Goal: Transaction & Acquisition: Download file/media

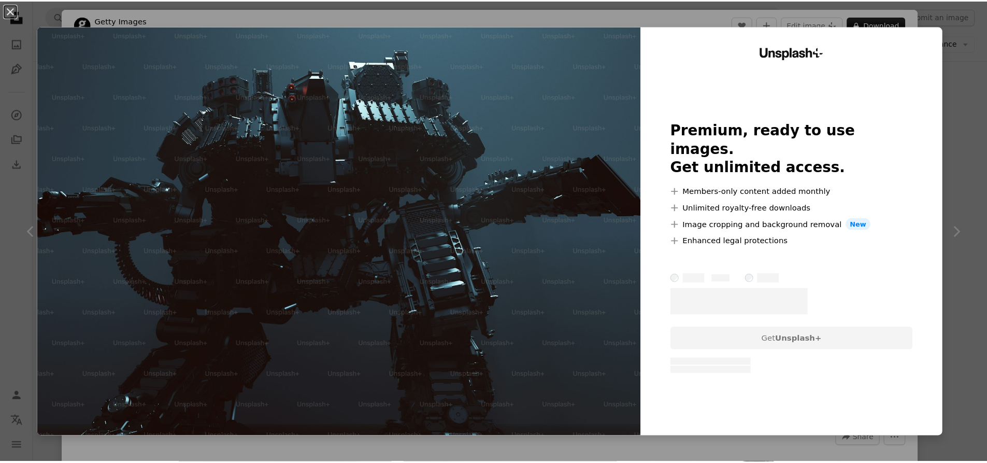
scroll to position [1606, 0]
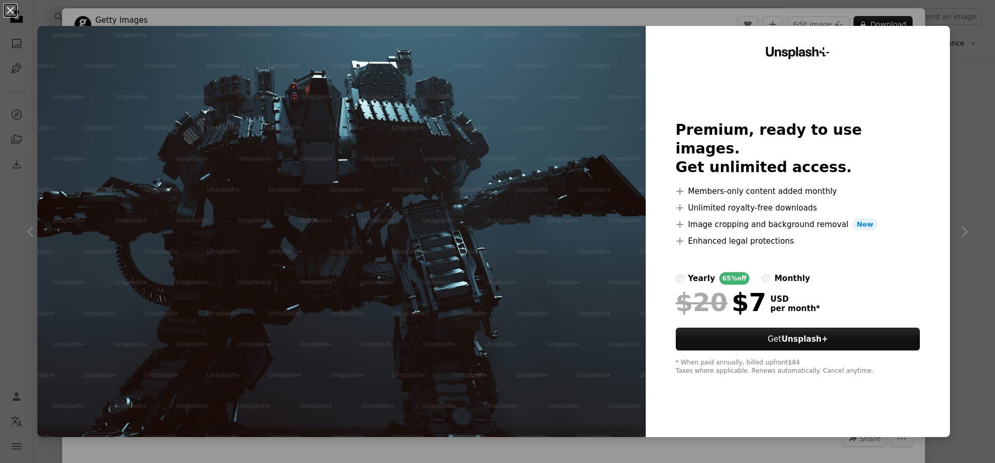
click at [957, 241] on div "An X shape Unsplash+ Premium, ready to use images. Get unlimited access. A plus…" at bounding box center [497, 231] width 995 height 463
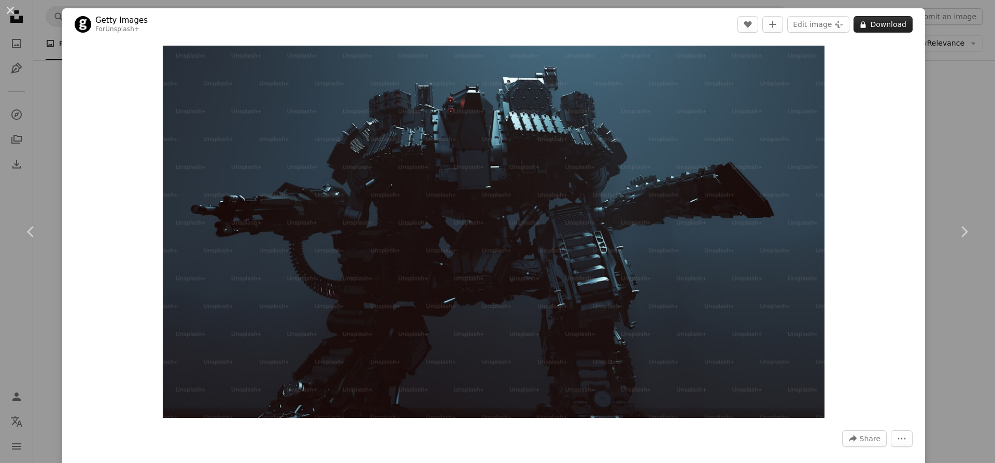
click at [883, 27] on button "A lock Download" at bounding box center [882, 24] width 59 height 17
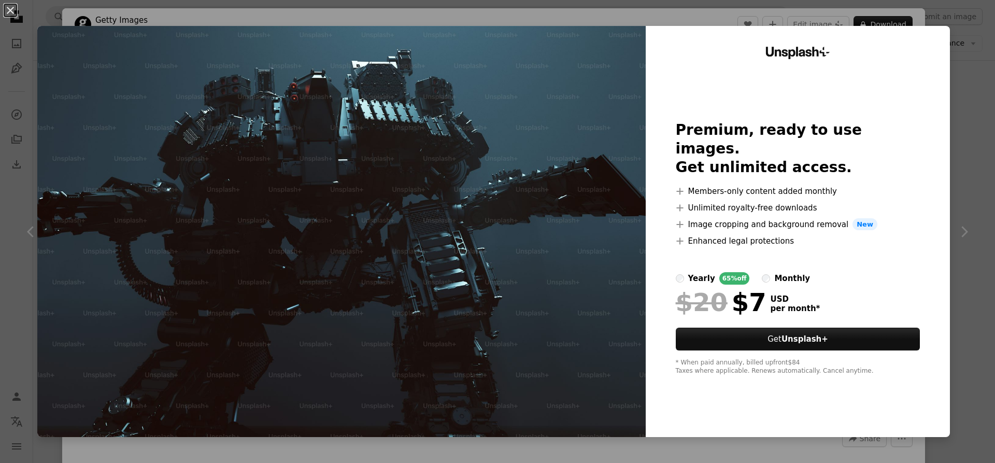
click at [935, 106] on div "Unsplash+ Premium, ready to use images. Get unlimited access. A plus sign Membe…" at bounding box center [797, 231] width 304 height 411
click at [962, 168] on div "An X shape Unsplash+ Premium, ready to use images. Get unlimited access. A plus…" at bounding box center [497, 231] width 995 height 463
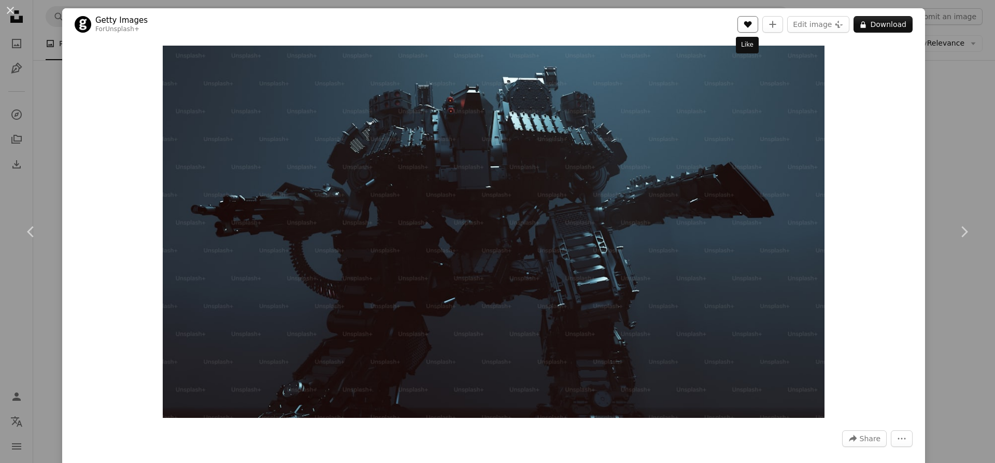
click at [751, 20] on button "A heart" at bounding box center [747, 24] width 21 height 17
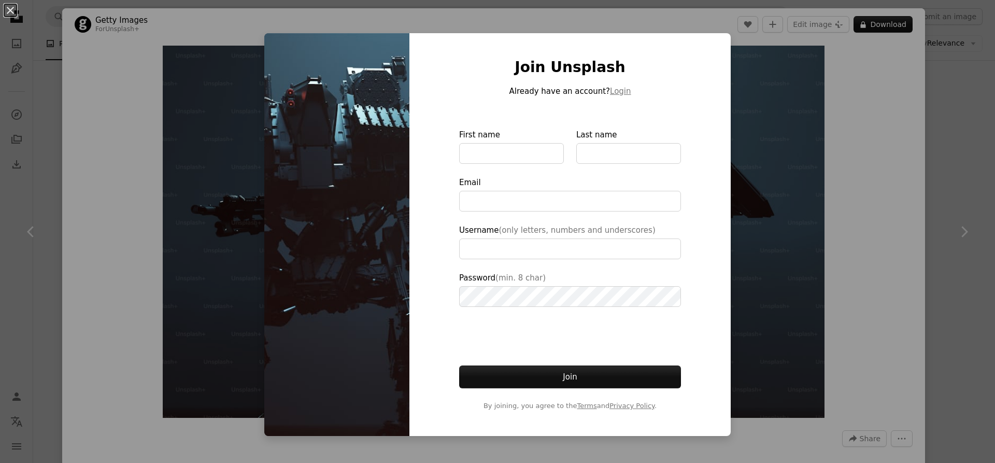
click at [972, 73] on div "An X shape Join Unsplash Already have an account? Login First name Last name Em…" at bounding box center [497, 231] width 995 height 463
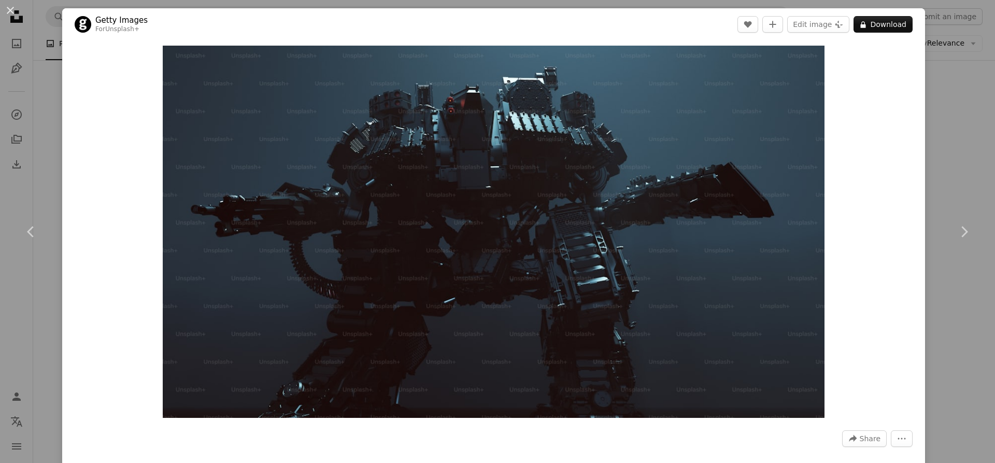
click at [961, 68] on div "An X shape Chevron left Chevron right Getty Images For Unsplash+ A heart A plus…" at bounding box center [497, 231] width 995 height 463
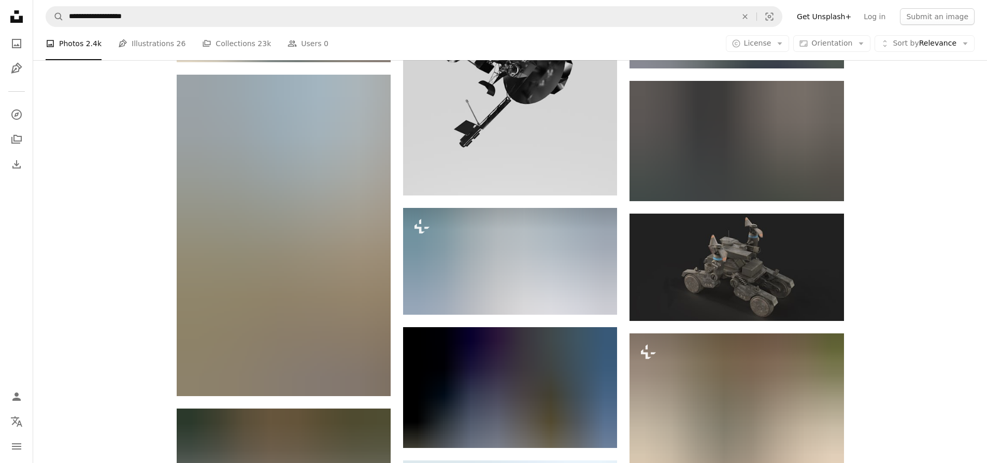
scroll to position [14037, 0]
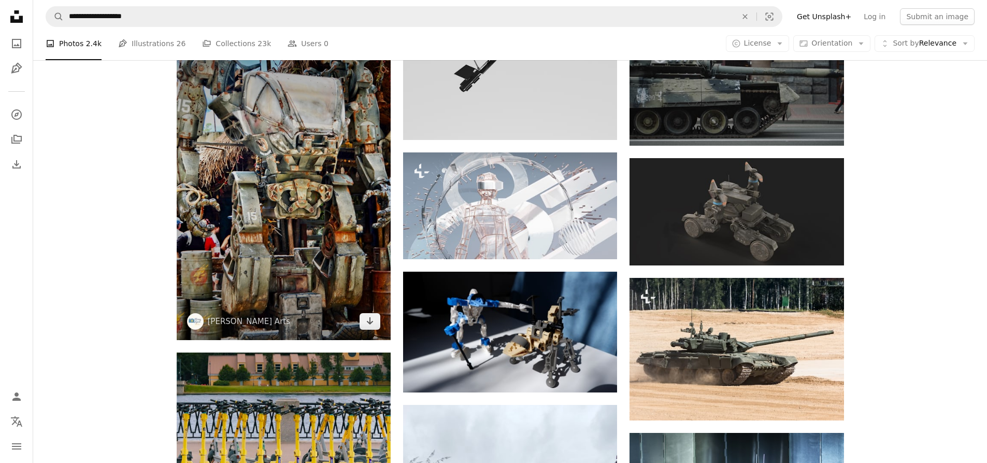
drag, startPoint x: 313, startPoint y: 213, endPoint x: 307, endPoint y: 214, distance: 5.8
click at [313, 213] on img at bounding box center [284, 179] width 214 height 321
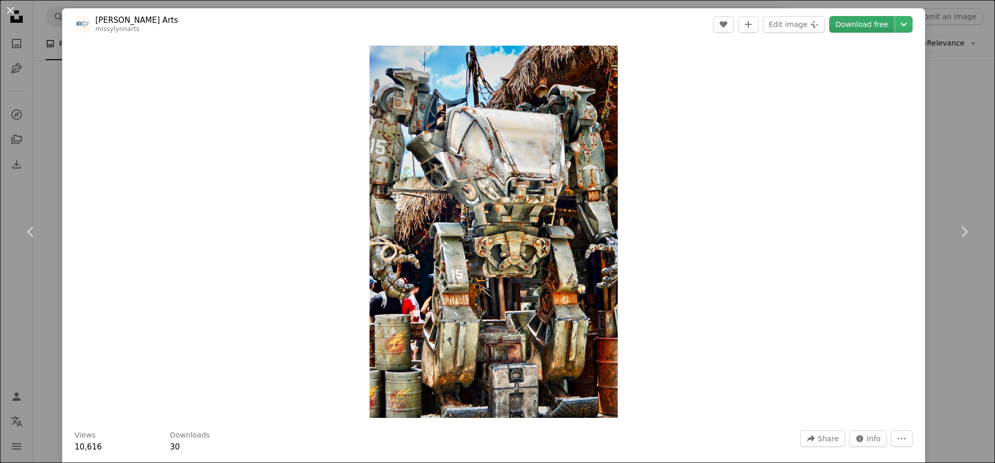
click at [845, 20] on link "Download free" at bounding box center [861, 24] width 65 height 17
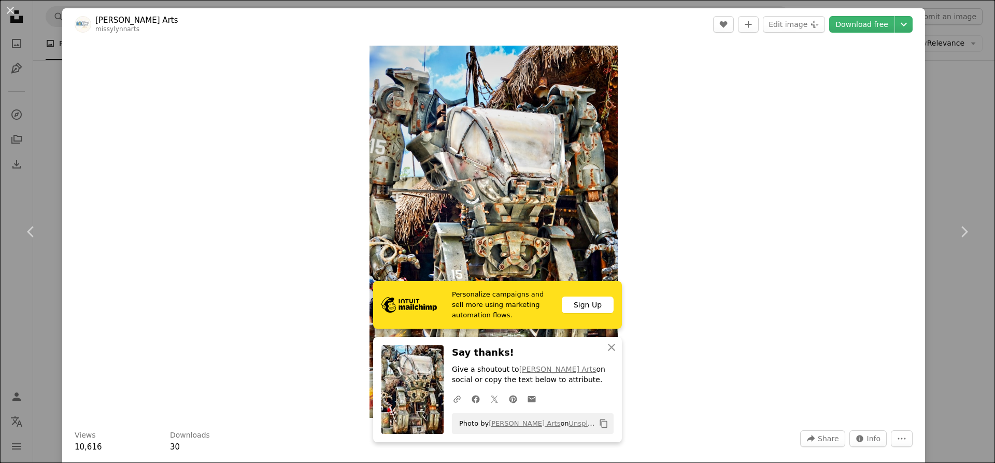
click at [940, 118] on div "An X shape Chevron left Chevron right Personalize campaigns and sell more using…" at bounding box center [497, 231] width 995 height 463
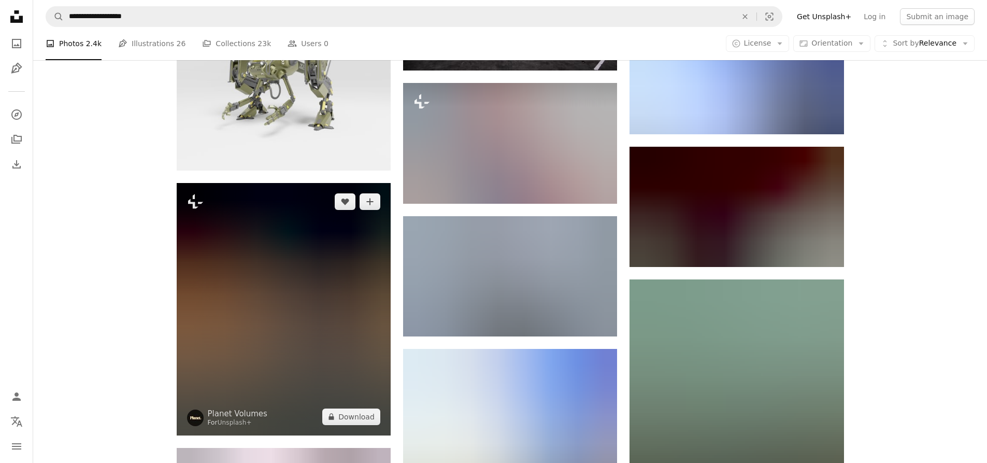
scroll to position [20098, 0]
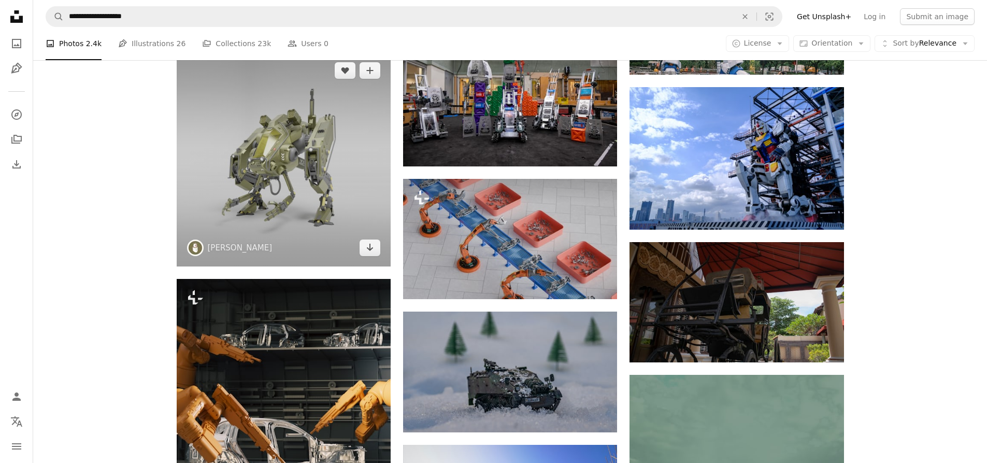
click at [276, 179] on img at bounding box center [284, 159] width 214 height 214
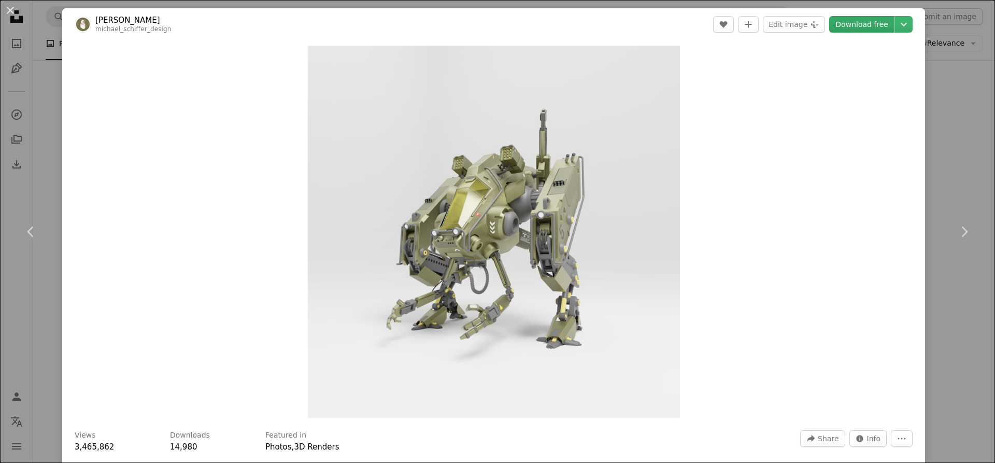
click at [844, 29] on link "Download free" at bounding box center [861, 24] width 65 height 17
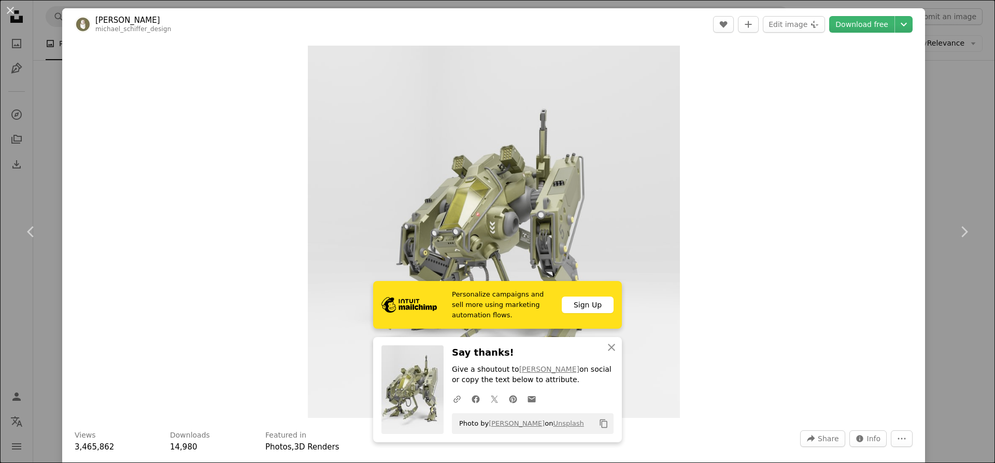
drag, startPoint x: 948, startPoint y: 126, endPoint x: 944, endPoint y: 134, distance: 8.6
click at [948, 126] on div "An X shape Chevron left Chevron right Personalize campaigns and sell more using…" at bounding box center [497, 231] width 995 height 463
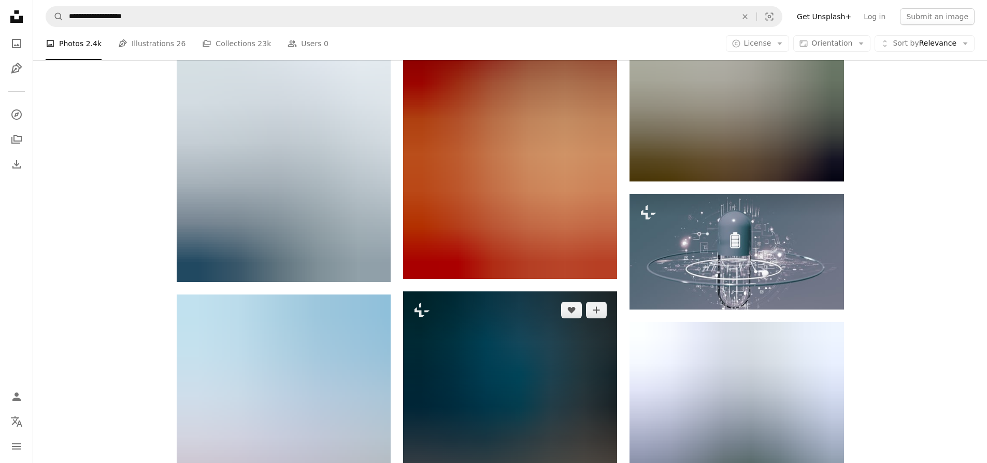
scroll to position [43562, 0]
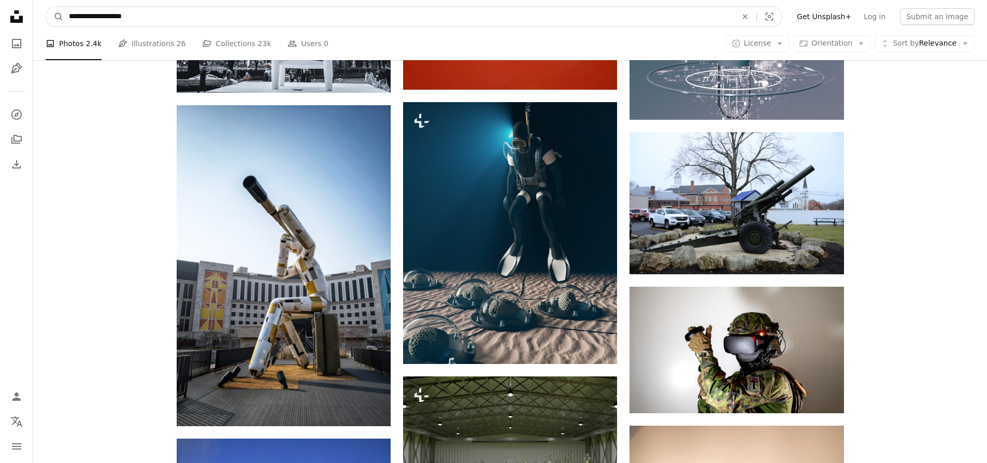
click at [338, 13] on input "**********" at bounding box center [399, 17] width 670 height 20
type input "*"
type input "********"
click at [46, 7] on button "A magnifying glass" at bounding box center [55, 17] width 18 height 20
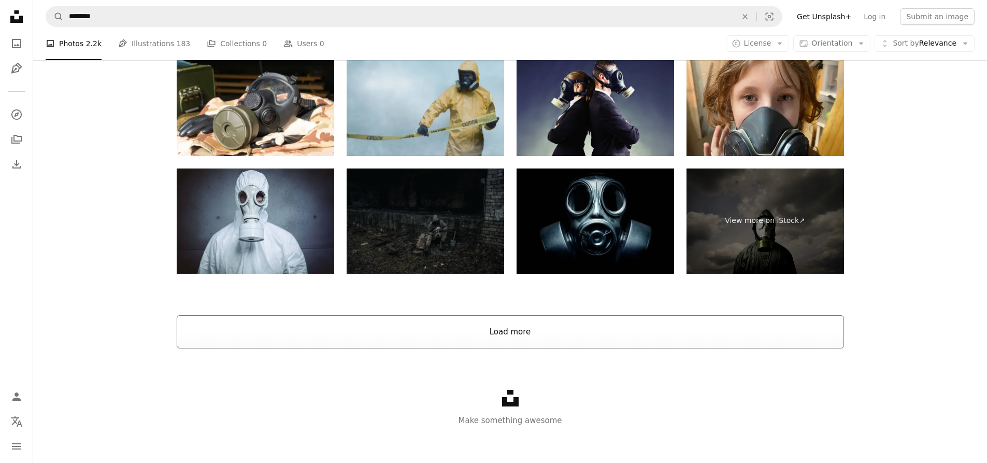
click at [552, 325] on button "Load more" at bounding box center [510, 331] width 667 height 33
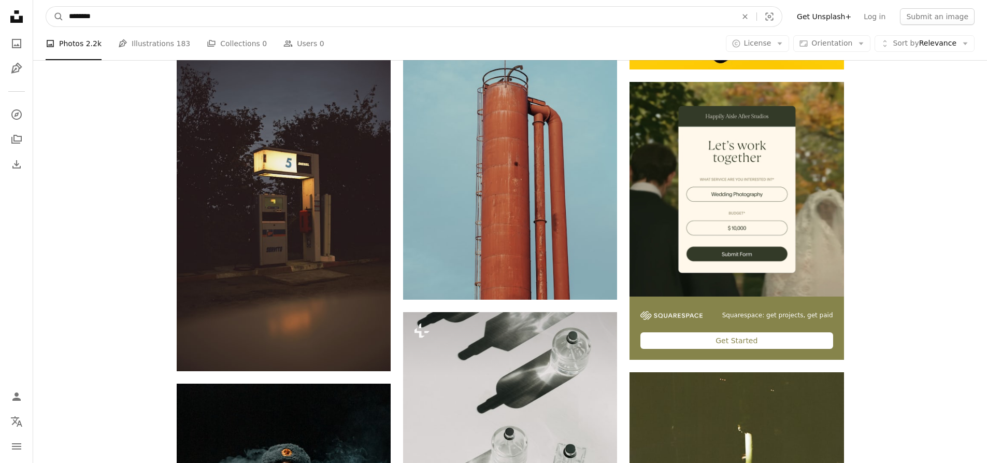
scroll to position [4154, 0]
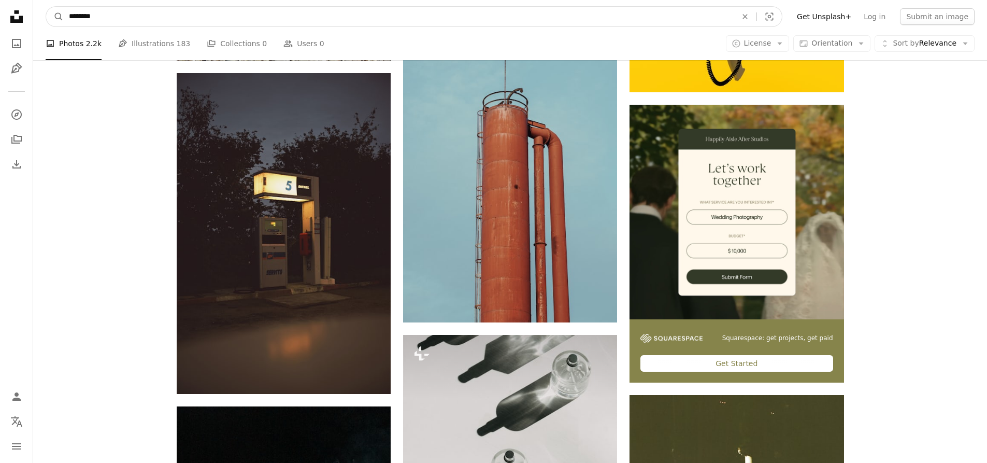
drag, startPoint x: 196, startPoint y: 12, endPoint x: 41, endPoint y: 7, distance: 154.9
click at [41, 7] on nav "A magnifying glass ******** An X shape Visual search Filters Get Unsplash+ Log …" at bounding box center [510, 16] width 954 height 33
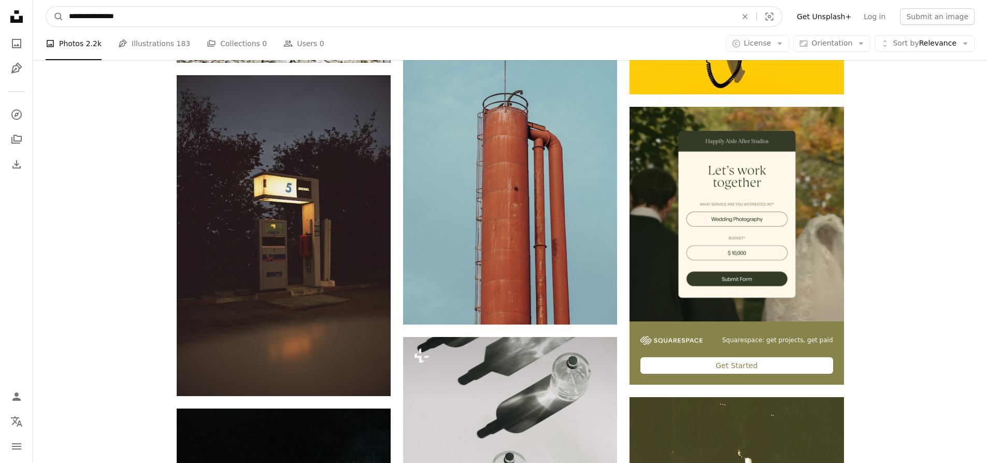
type input "**********"
click button "A magnifying glass" at bounding box center [55, 17] width 18 height 20
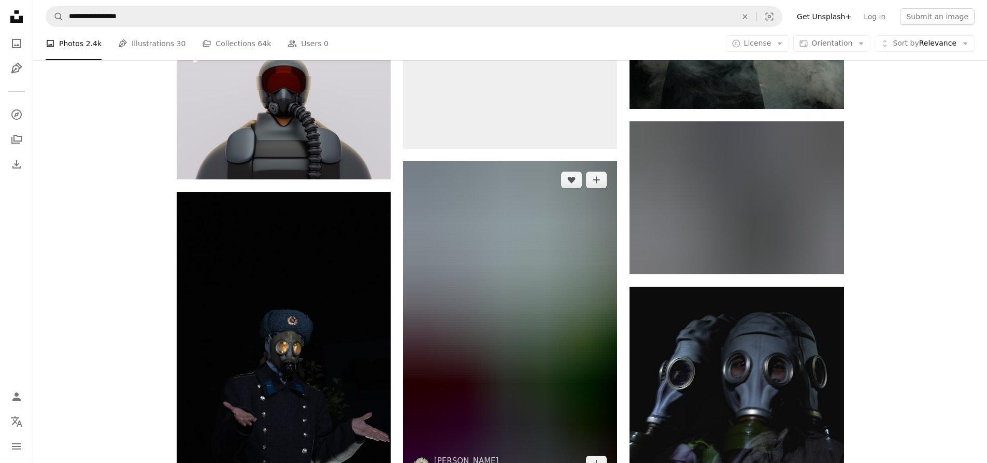
scroll to position [1450, 0]
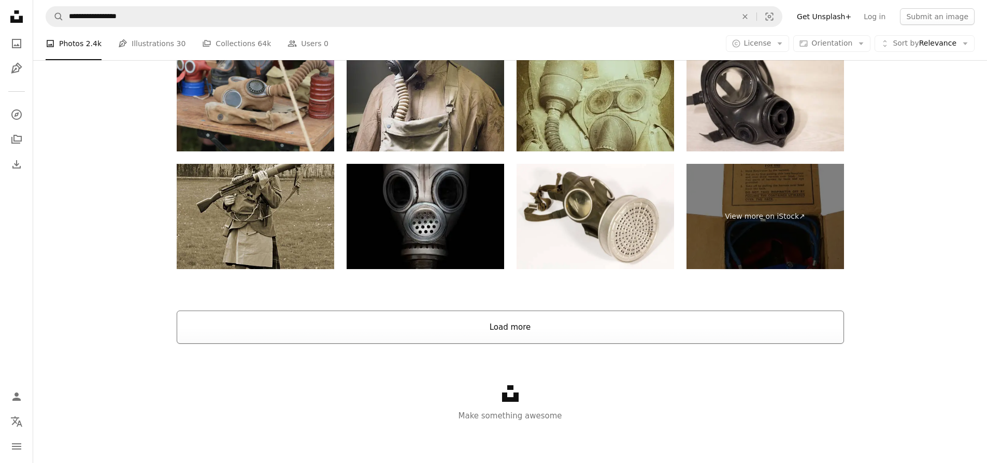
click at [545, 322] on button "Load more" at bounding box center [510, 326] width 667 height 33
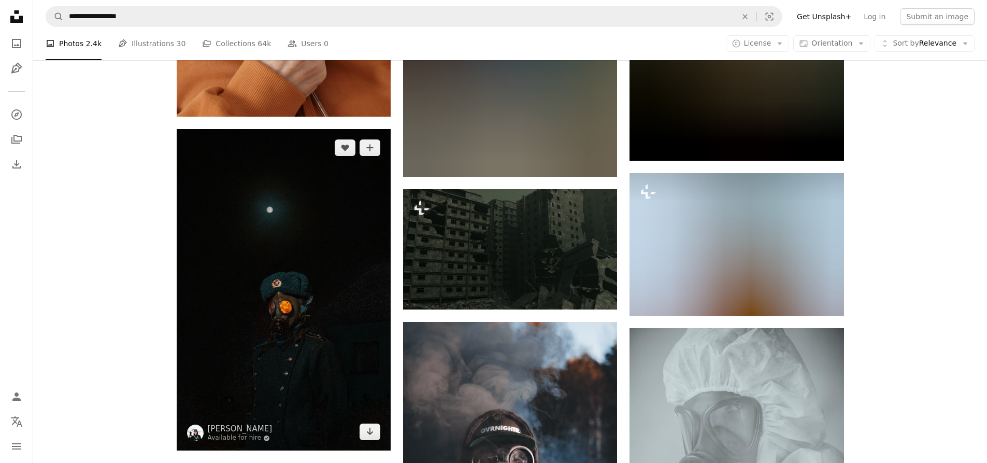
scroll to position [4277, 0]
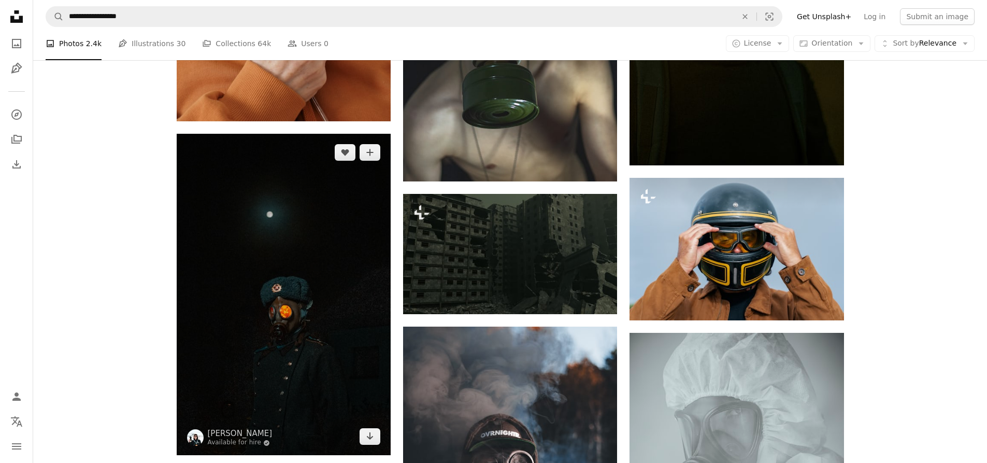
click at [289, 222] on img at bounding box center [284, 294] width 214 height 321
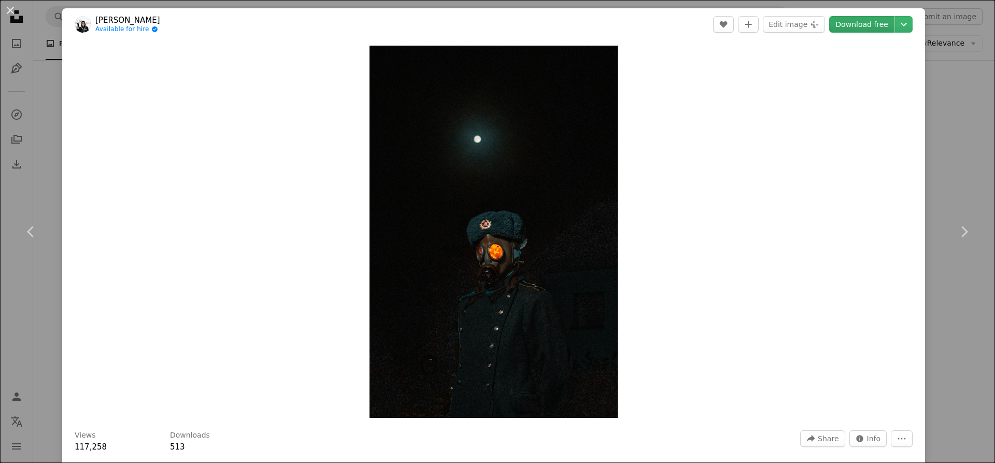
click at [869, 20] on link "Download free" at bounding box center [861, 24] width 65 height 17
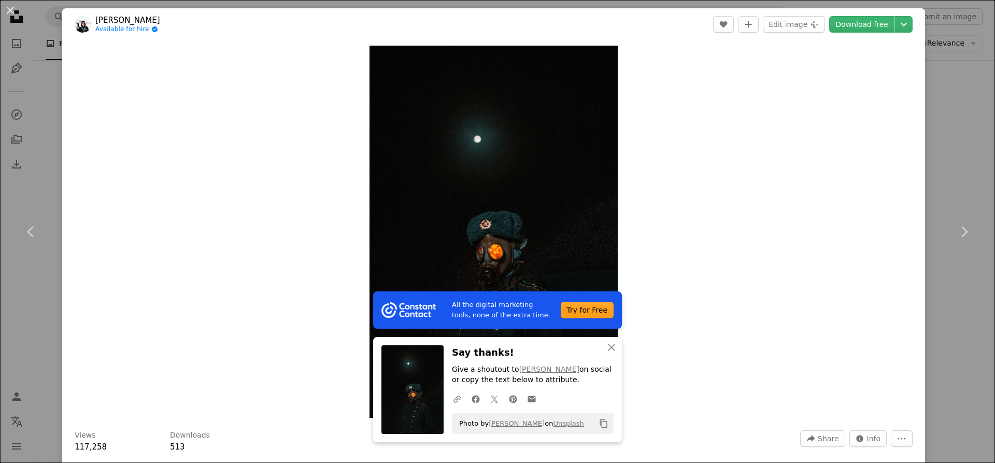
click at [932, 94] on div "An X shape Chevron left Chevron right All the digital marketing tools, none of …" at bounding box center [497, 231] width 995 height 463
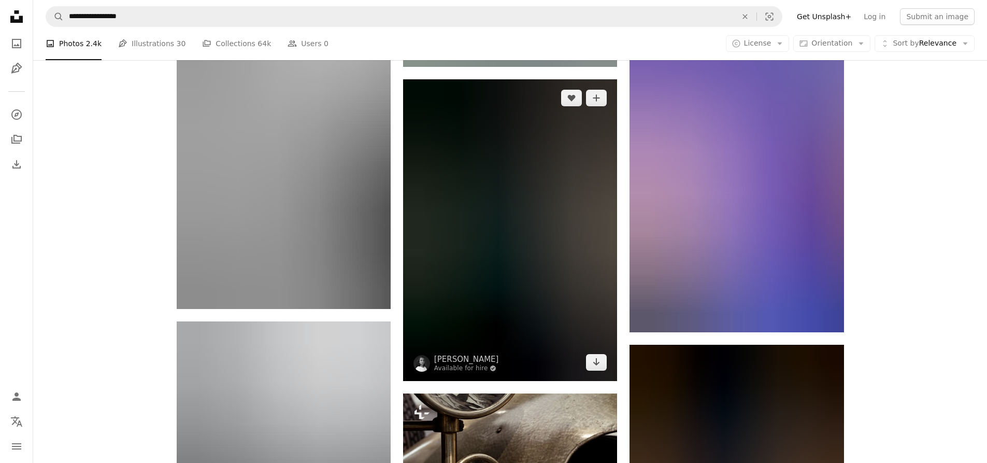
scroll to position [10545, 0]
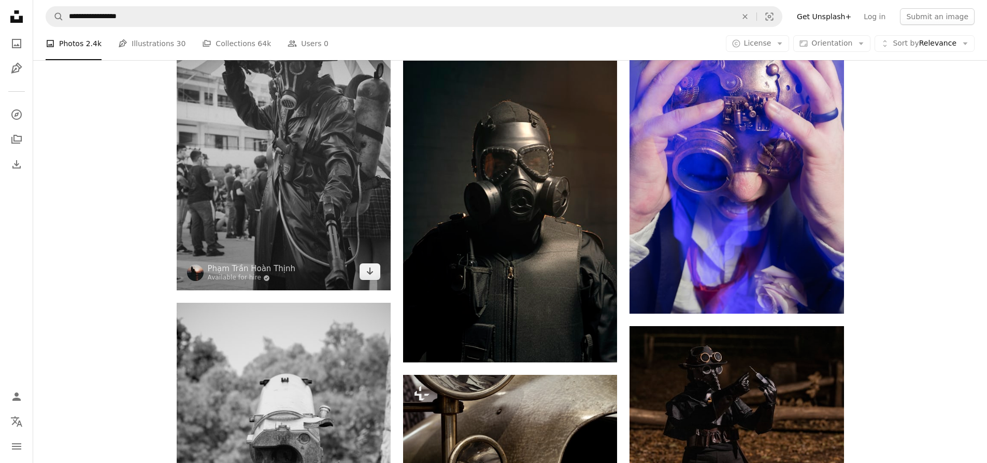
click at [336, 161] on img at bounding box center [284, 129] width 214 height 321
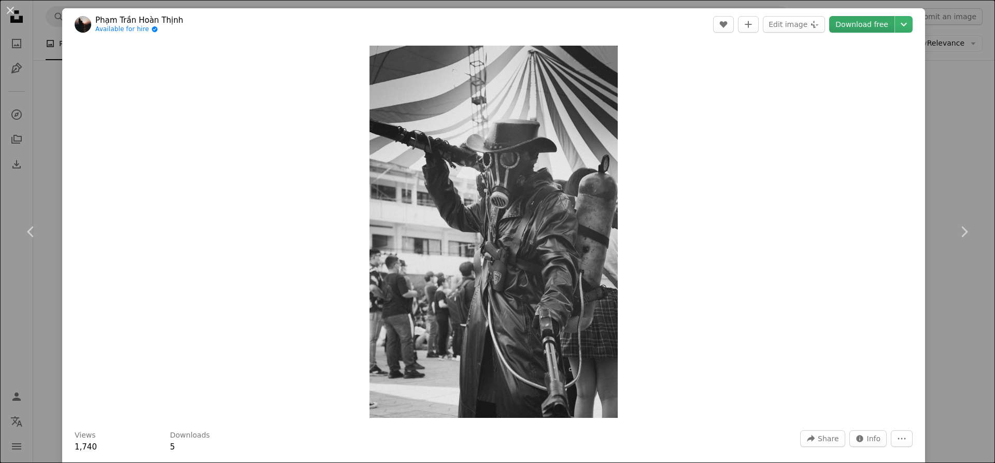
click at [845, 20] on link "Download free" at bounding box center [861, 24] width 65 height 17
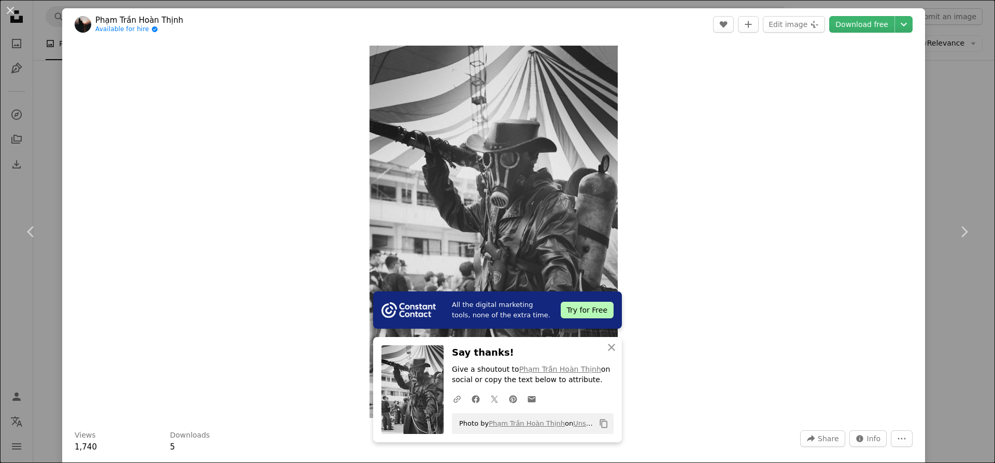
click at [944, 110] on div "An X shape Chevron left Chevron right All the digital marketing tools, none of …" at bounding box center [497, 231] width 995 height 463
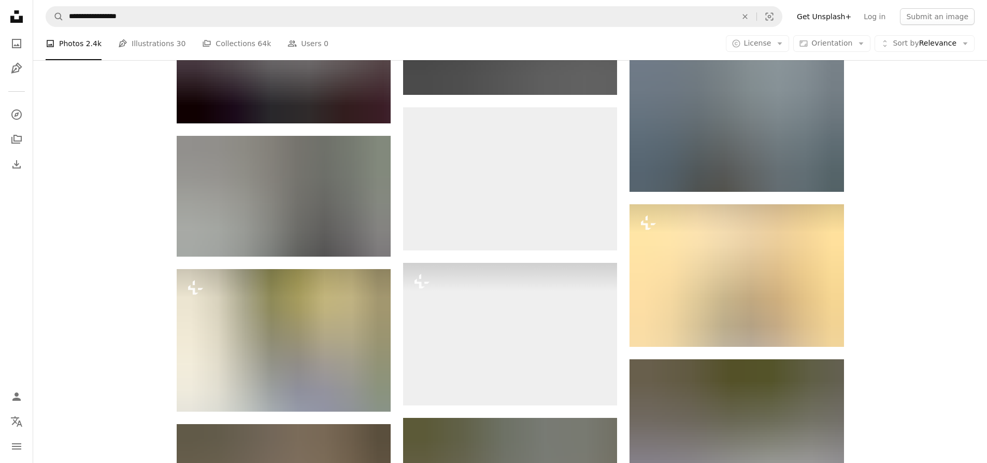
scroll to position [27327, 0]
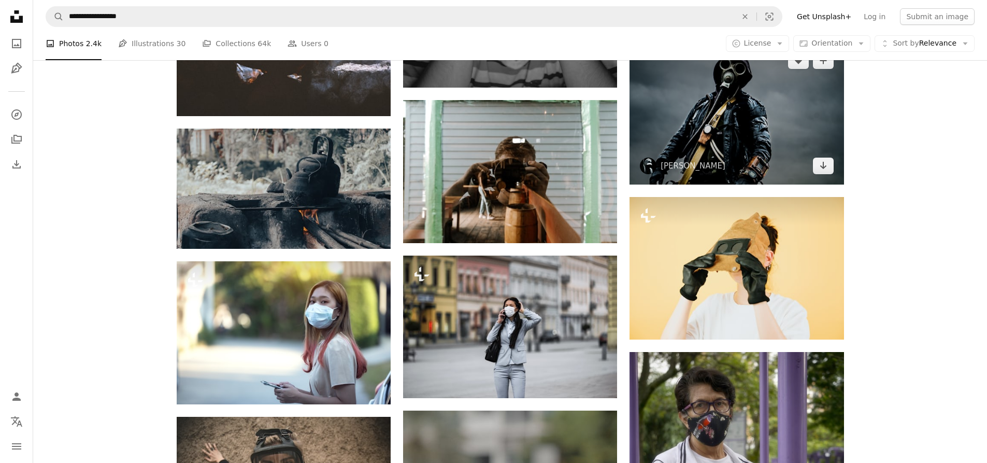
click at [727, 125] on img at bounding box center [736, 113] width 214 height 142
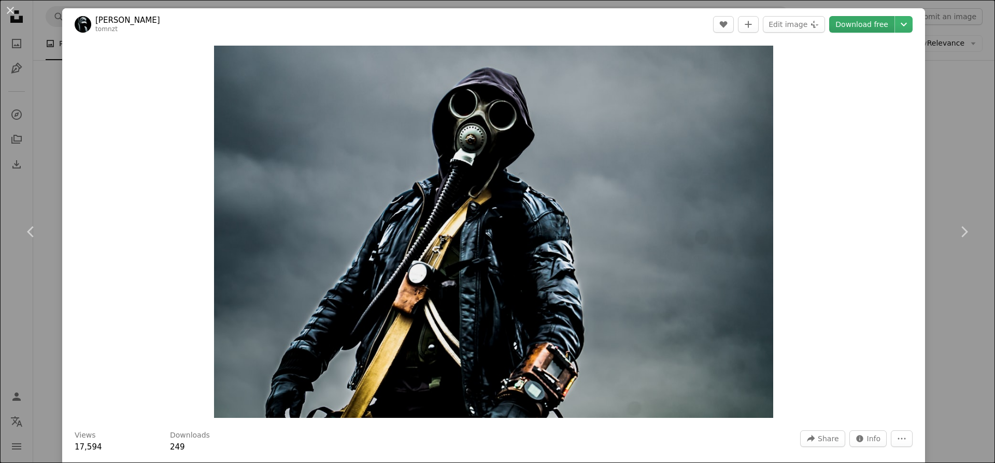
click at [849, 28] on link "Download free" at bounding box center [861, 24] width 65 height 17
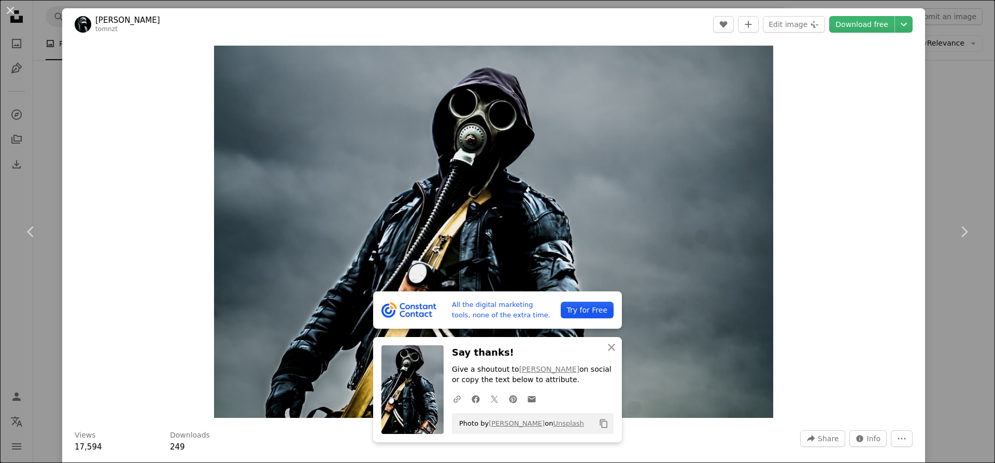
click at [921, 63] on div "An X shape Chevron left Chevron right All the digital marketing tools, none of …" at bounding box center [497, 231] width 995 height 463
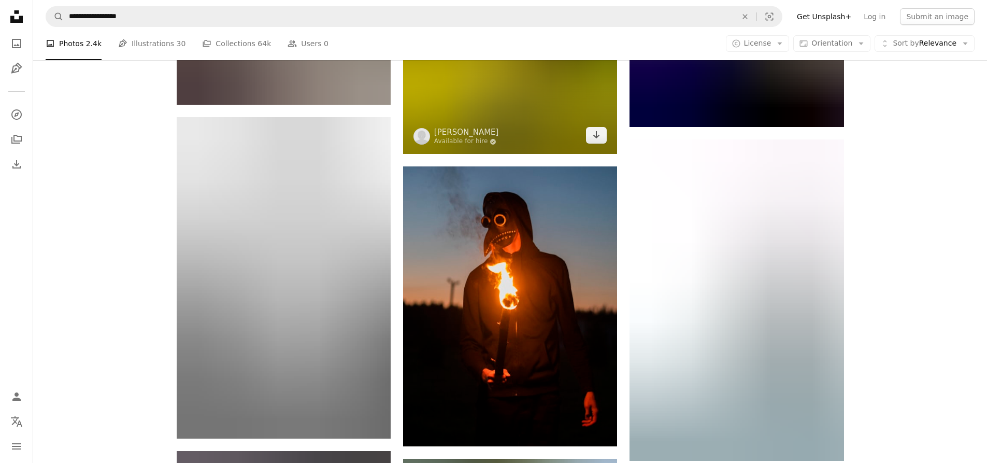
scroll to position [28829, 0]
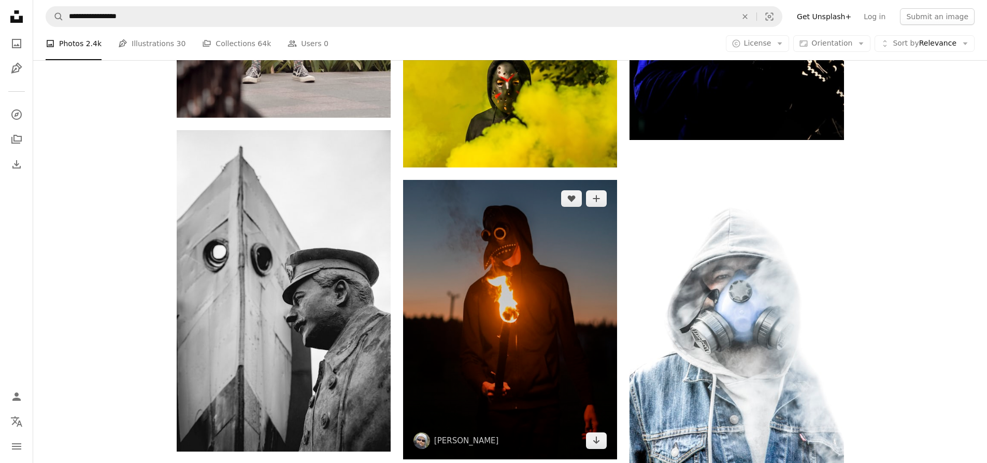
click at [452, 220] on img at bounding box center [510, 320] width 214 height 280
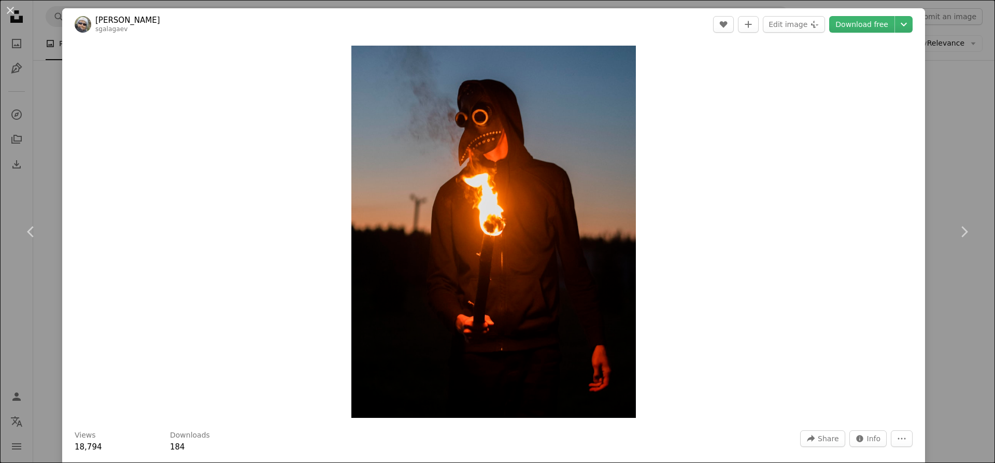
click at [944, 118] on div "An X shape Chevron left Chevron right Ансплэш [PERSON_NAME] A heart A plus sign…" at bounding box center [497, 231] width 995 height 463
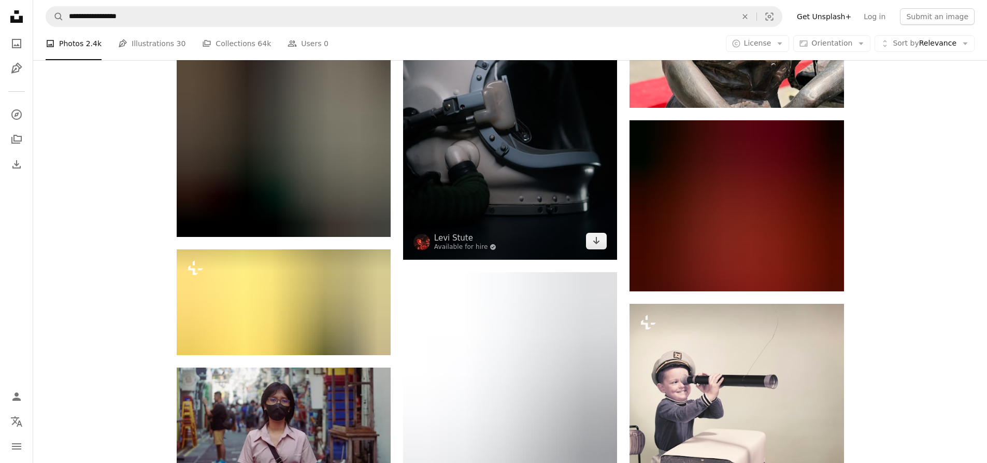
scroll to position [32455, 0]
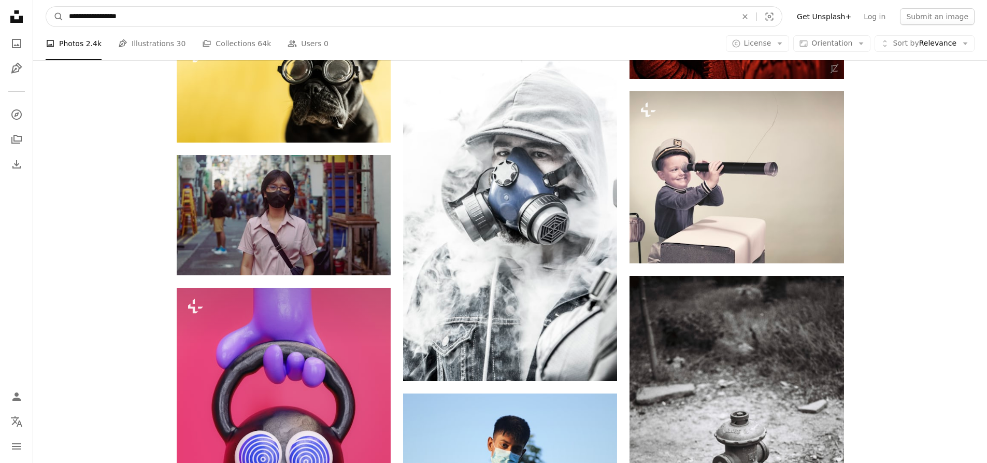
click at [360, 16] on input "**********" at bounding box center [399, 17] width 670 height 20
click at [46, 7] on button "A magnifying glass" at bounding box center [55, 17] width 18 height 20
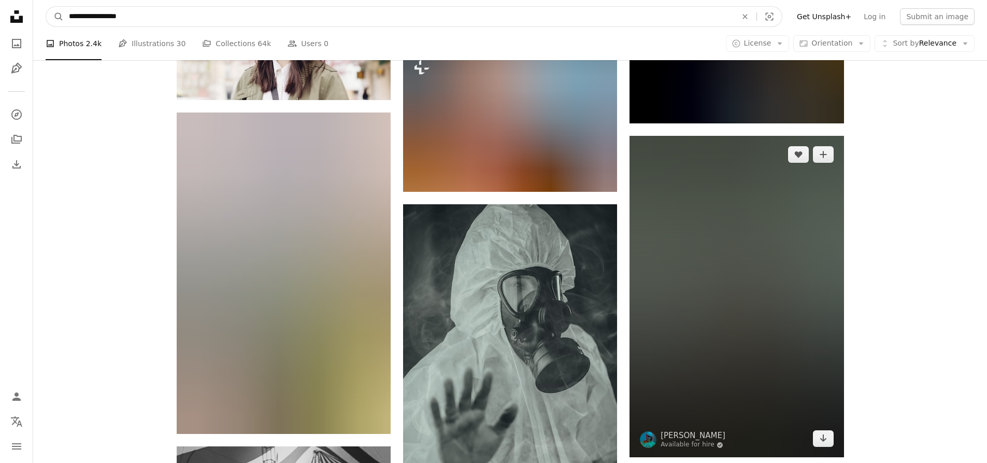
scroll to position [10101, 0]
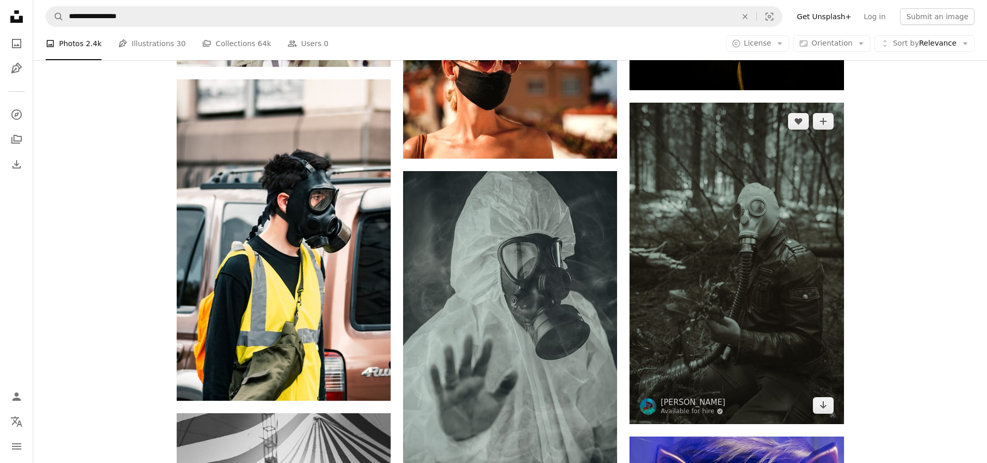
click at [737, 199] on img at bounding box center [736, 263] width 214 height 321
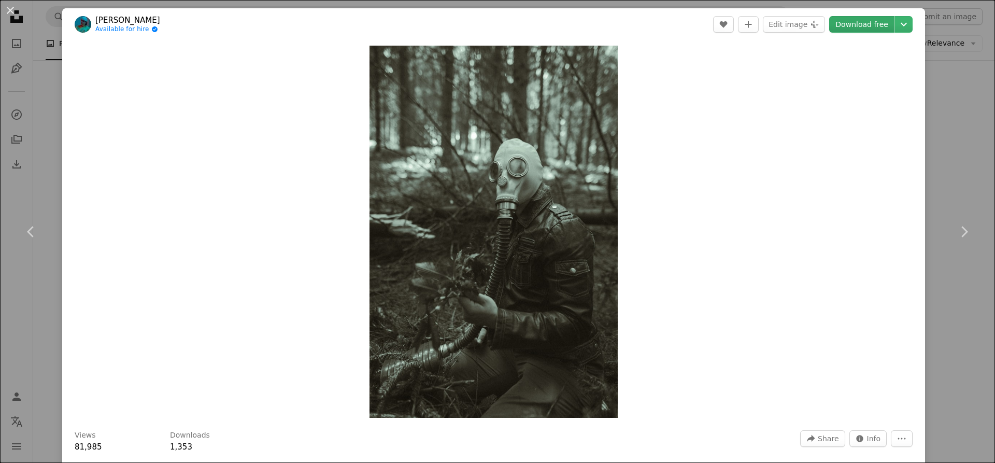
click at [840, 25] on link "Download free" at bounding box center [861, 24] width 65 height 17
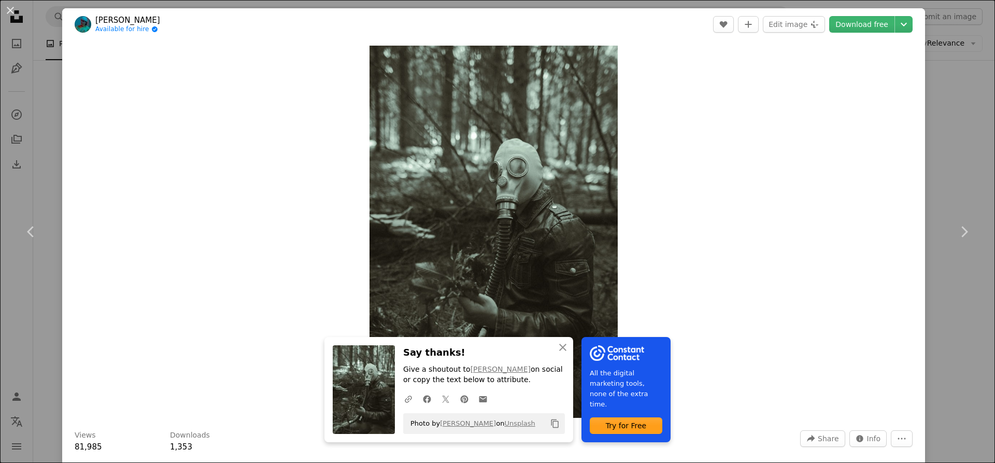
click at [937, 104] on div "An X shape Chevron left Chevron right An X shape Close Say thanks! Give a shout…" at bounding box center [497, 231] width 995 height 463
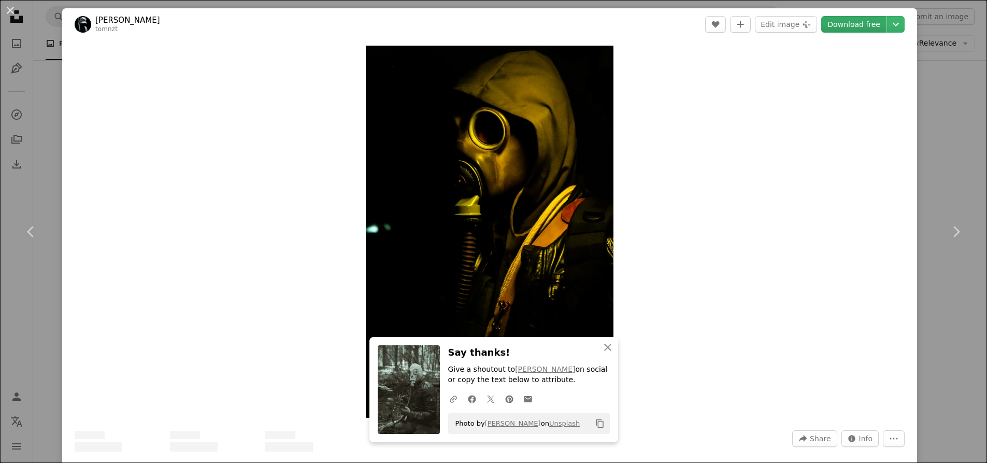
click at [860, 26] on link "Download free" at bounding box center [853, 24] width 65 height 17
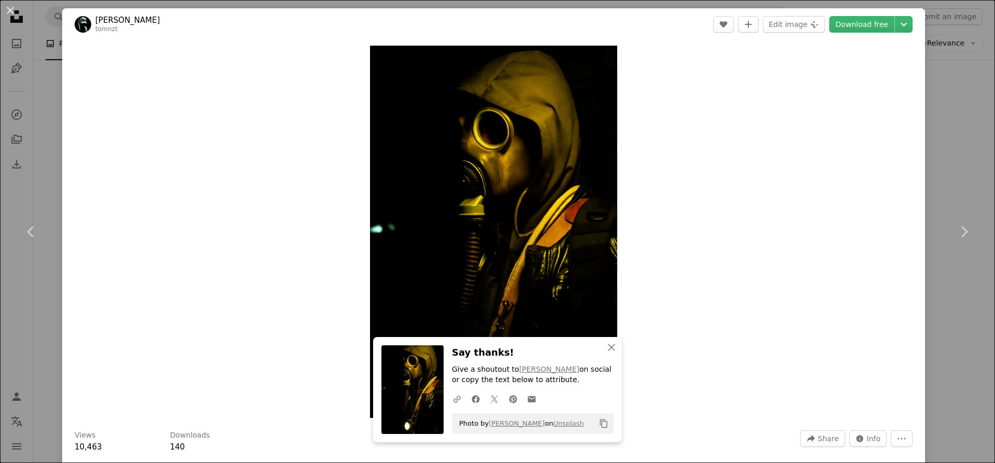
drag, startPoint x: 922, startPoint y: 105, endPoint x: 917, endPoint y: 120, distance: 15.9
click at [922, 105] on div "An X shape Chevron left Chevron right An X shape Close Say thanks! Give a shout…" at bounding box center [497, 231] width 995 height 463
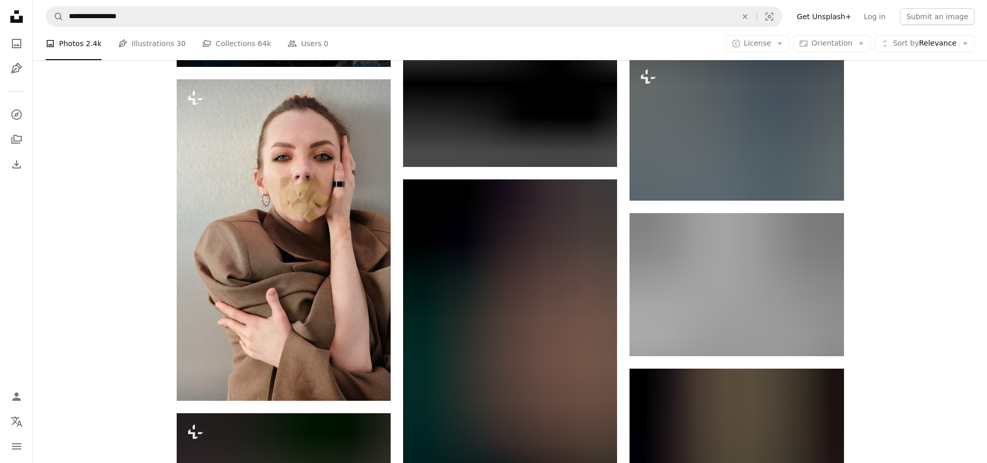
scroll to position [12432, 0]
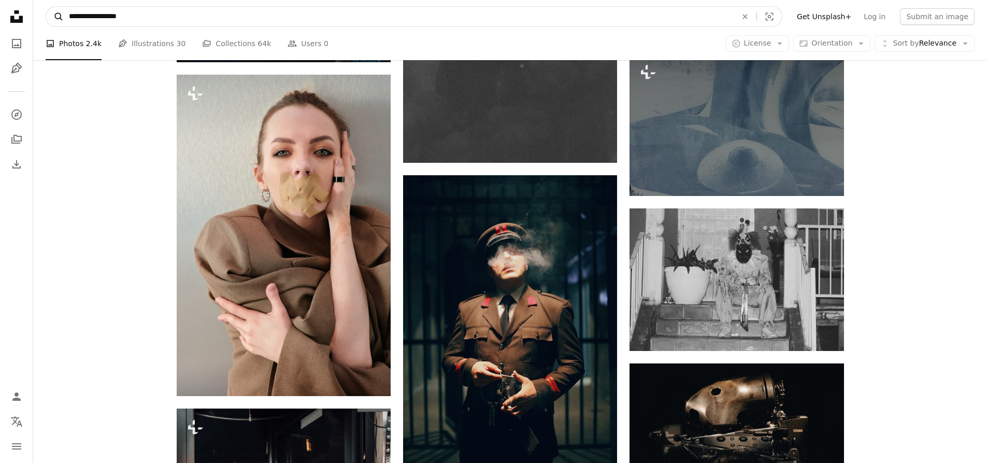
drag, startPoint x: 133, startPoint y: 20, endPoint x: 50, endPoint y: 17, distance: 82.4
click at [50, 17] on form "**********" at bounding box center [414, 16] width 737 height 21
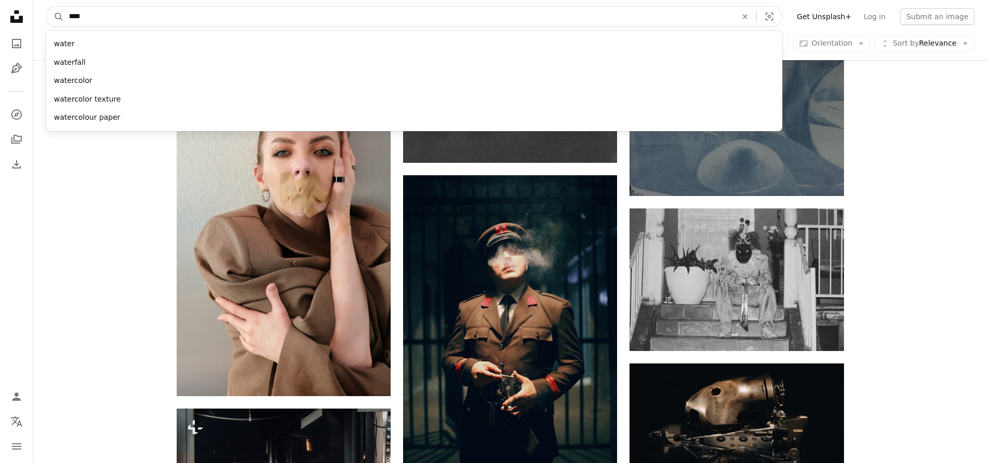
type input "*****"
click button "A magnifying glass" at bounding box center [55, 17] width 18 height 20
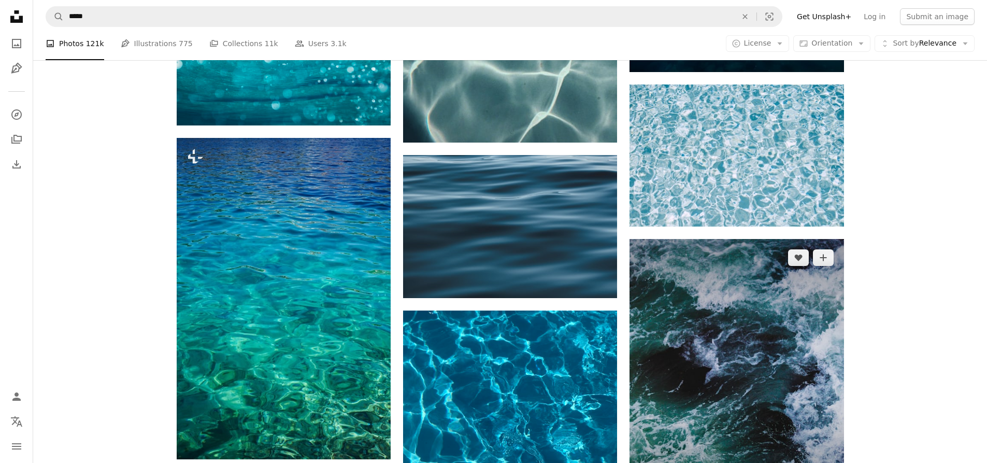
scroll to position [1243, 0]
